Goal: Find specific page/section: Find specific page/section

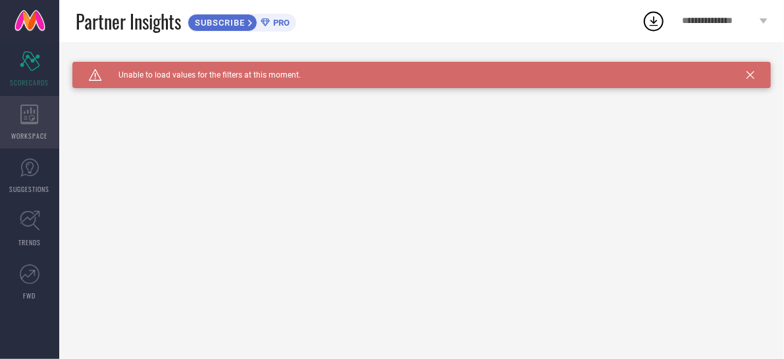
click at [32, 121] on icon at bounding box center [29, 115] width 18 height 20
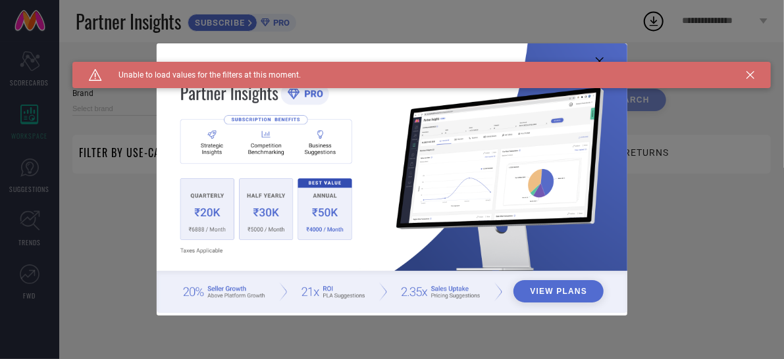
click at [38, 166] on div "View Plans" at bounding box center [392, 179] width 784 height 359
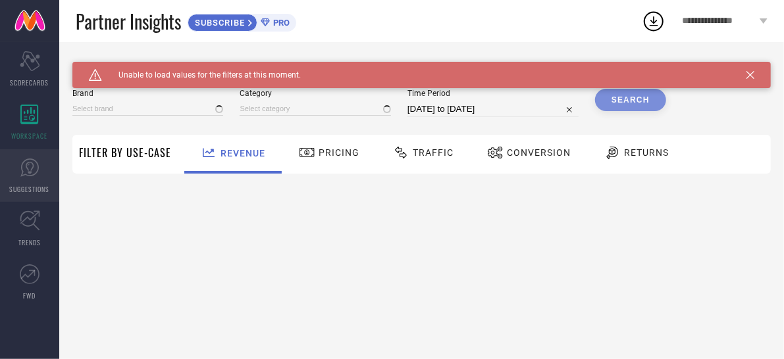
type input "1 STOP FASHION"
type input "All"
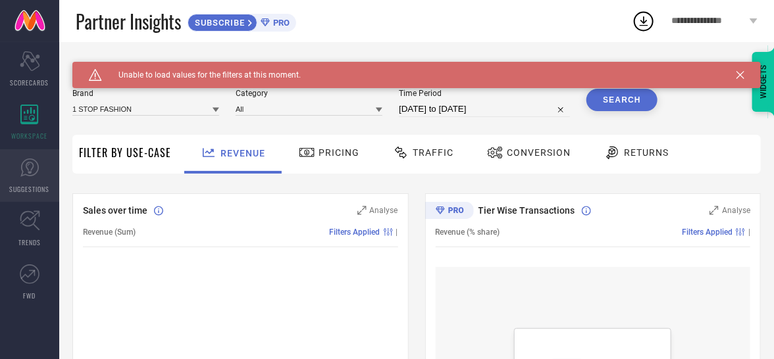
click at [31, 159] on icon at bounding box center [29, 168] width 18 height 18
